Goal: Navigation & Orientation: Go to known website

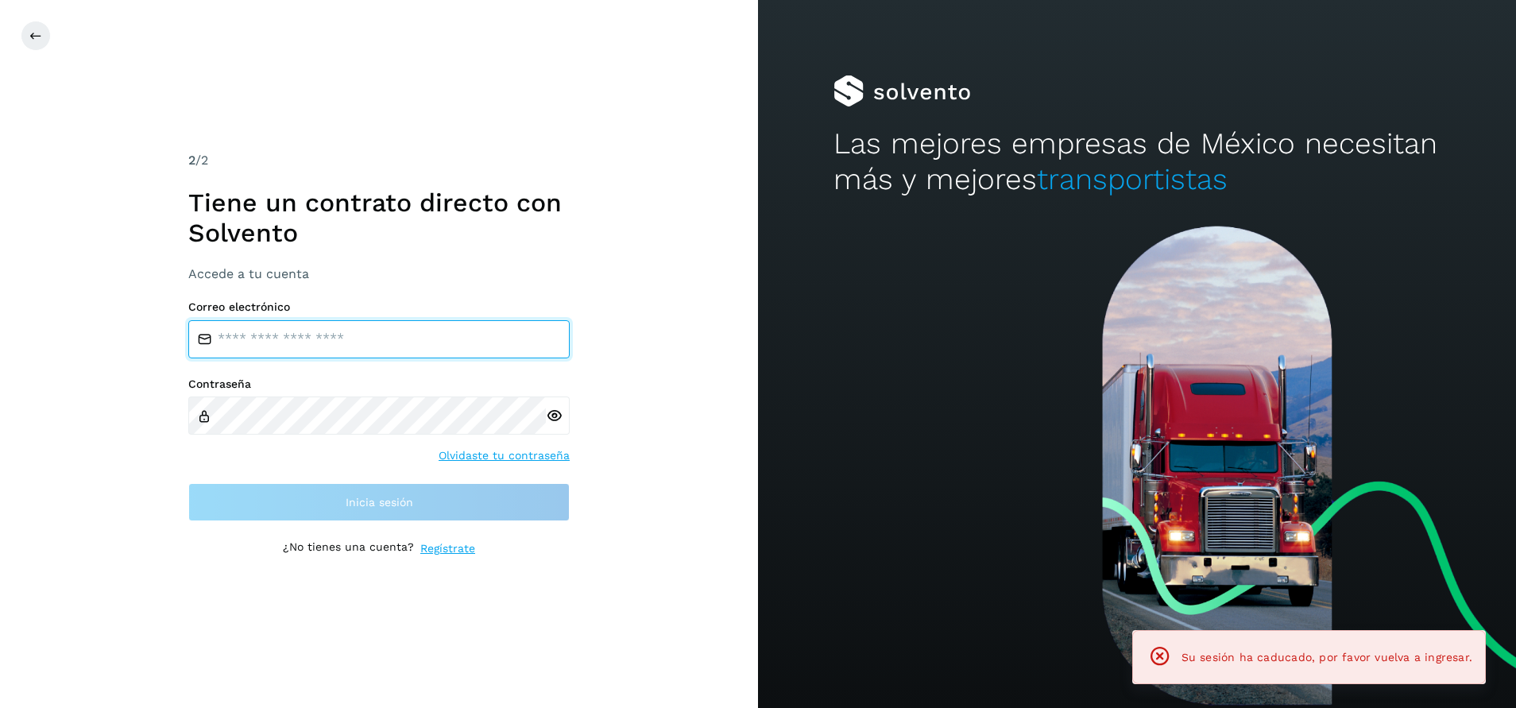
type input "**********"
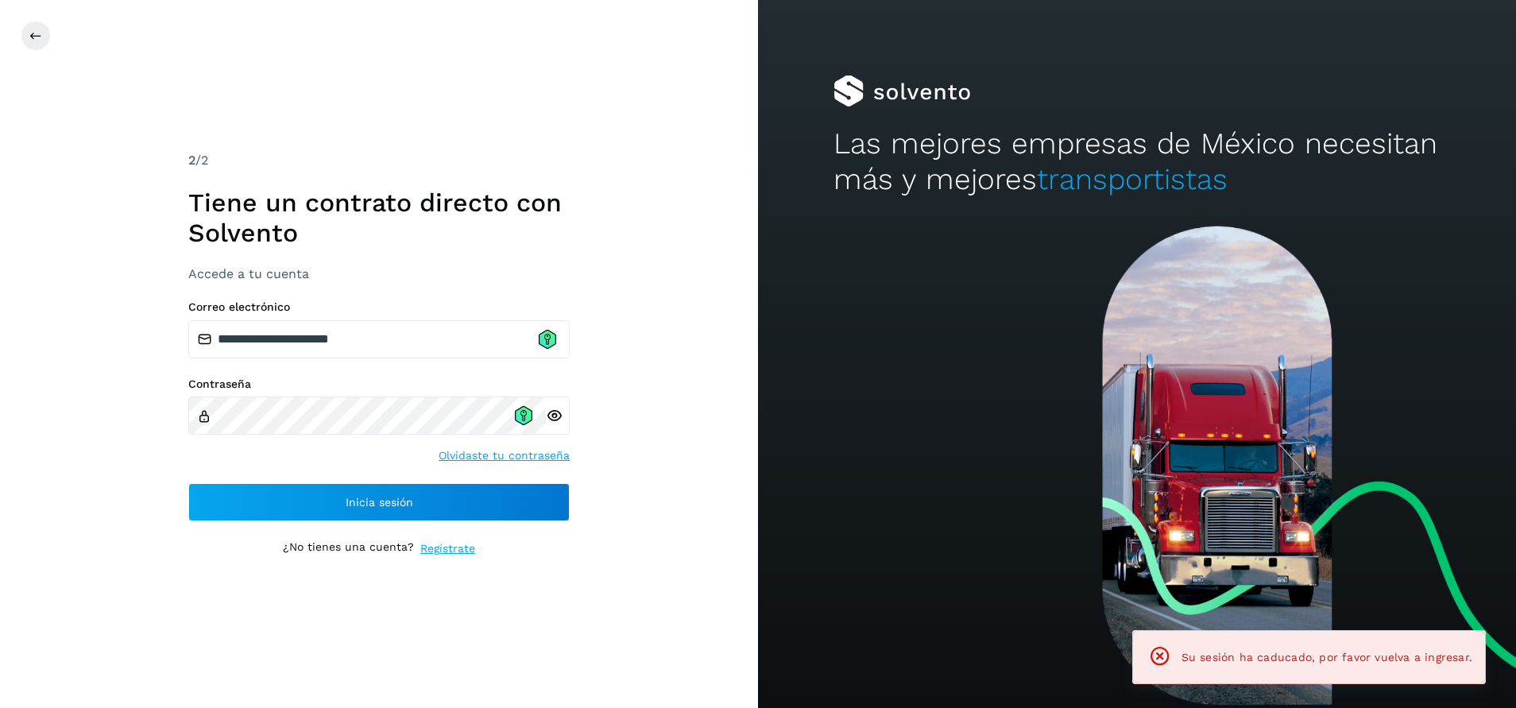
click at [442, 241] on h1 "Tiene un contrato directo con Solvento" at bounding box center [378, 218] width 381 height 61
click at [527, 420] on icon at bounding box center [523, 415] width 17 height 19
